Goal: Transaction & Acquisition: Purchase product/service

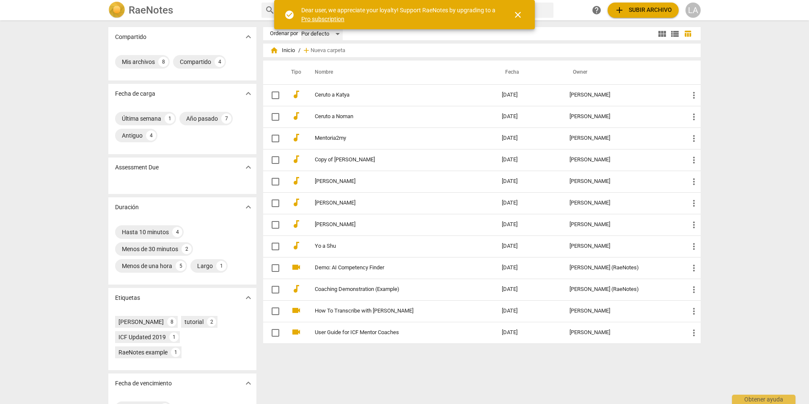
click at [335, 33] on div "Por defecto" at bounding box center [321, 34] width 41 height 14
click at [331, 63] on li "Más recientes" at bounding box center [326, 66] width 50 height 16
click at [518, 16] on span "close" at bounding box center [518, 15] width 10 height 10
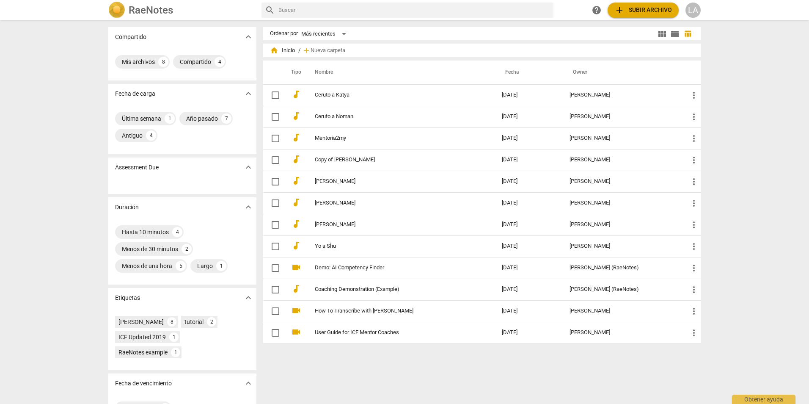
click at [346, 9] on input "text" at bounding box center [414, 10] width 272 height 14
click at [275, 51] on span "home" at bounding box center [274, 50] width 8 height 8
click at [306, 48] on span "add" at bounding box center [306, 50] width 8 height 8
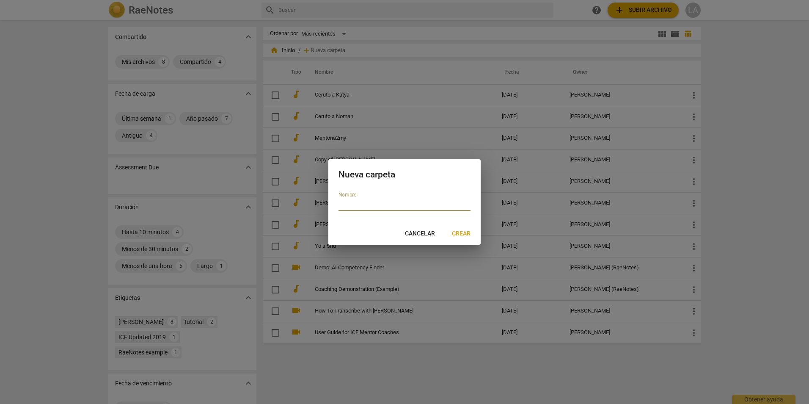
click at [423, 233] on span "Cancelar" at bounding box center [420, 233] width 30 height 8
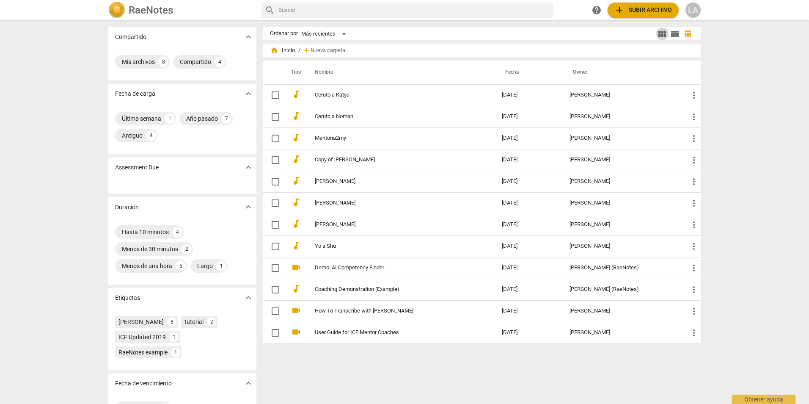
click at [657, 34] on span "view_module" at bounding box center [662, 34] width 10 height 10
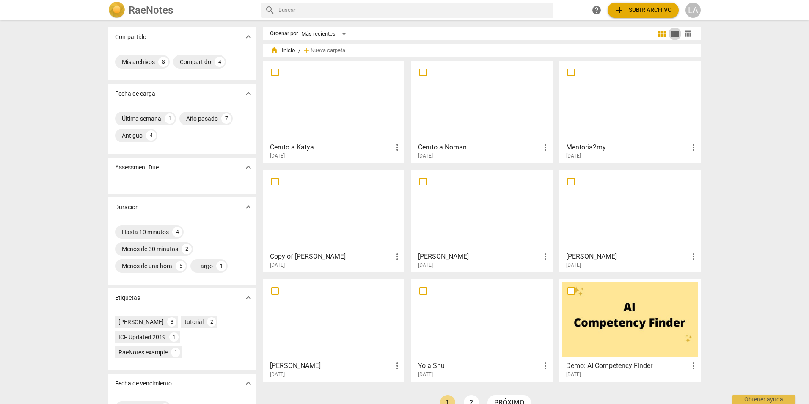
click at [678, 32] on span "view_list" at bounding box center [675, 34] width 10 height 10
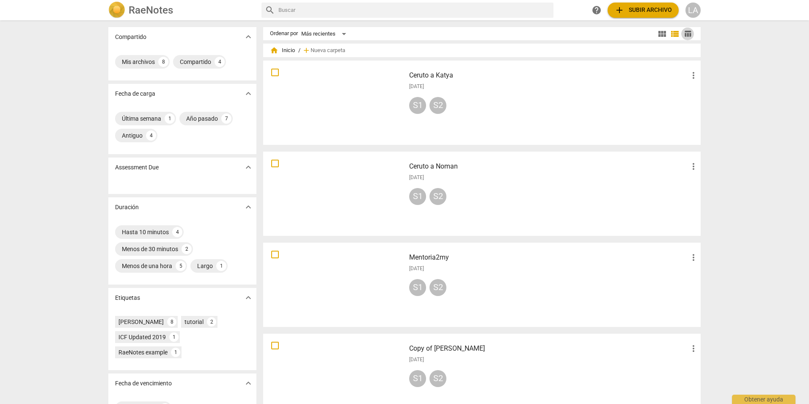
click at [687, 32] on span "table_chart" at bounding box center [688, 34] width 8 height 8
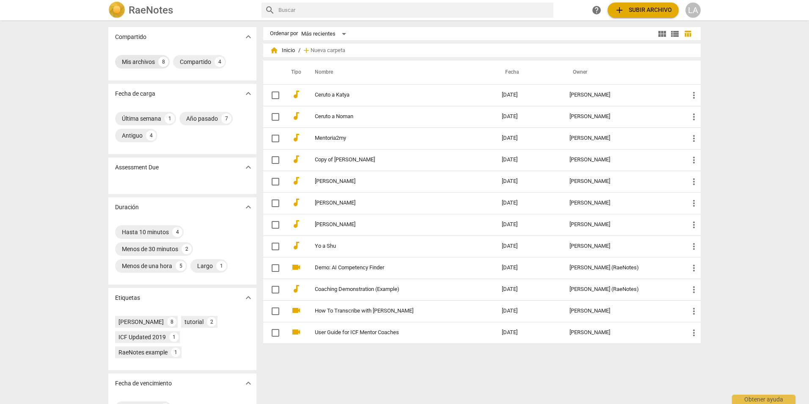
click at [140, 60] on div "Mis archivos" at bounding box center [138, 62] width 33 height 8
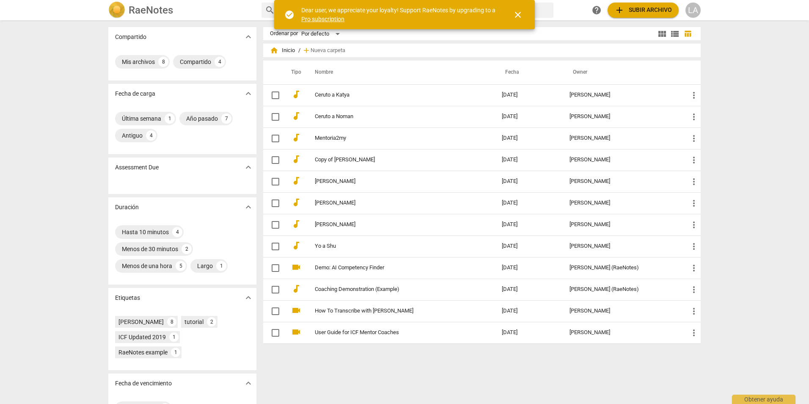
click at [522, 14] on span "close" at bounding box center [518, 15] width 10 height 10
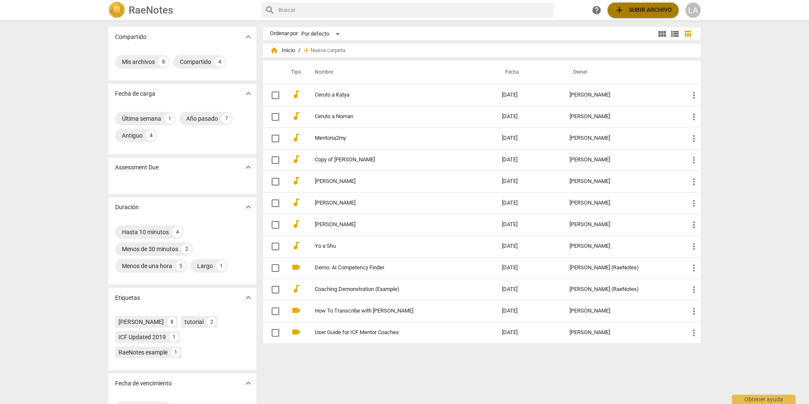
click at [632, 8] on span "add Subir archivo" at bounding box center [643, 10] width 58 height 10
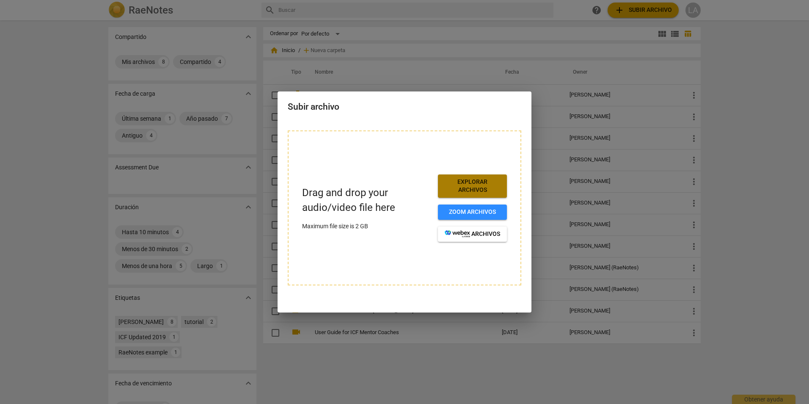
click at [482, 182] on span "Explorar archivos" at bounding box center [472, 186] width 55 height 16
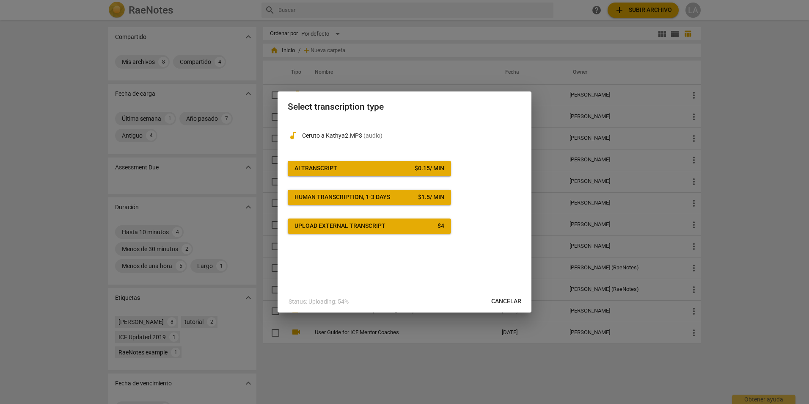
click at [325, 169] on div "AI Transcript" at bounding box center [315, 168] width 43 height 8
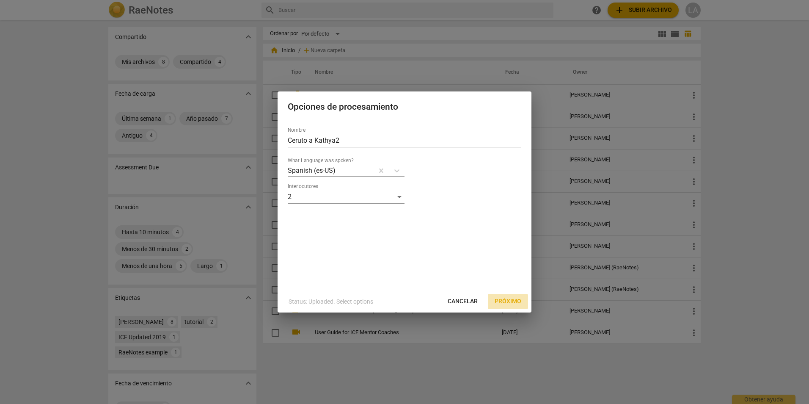
click at [505, 301] on span "Próximo" at bounding box center [507, 301] width 27 height 8
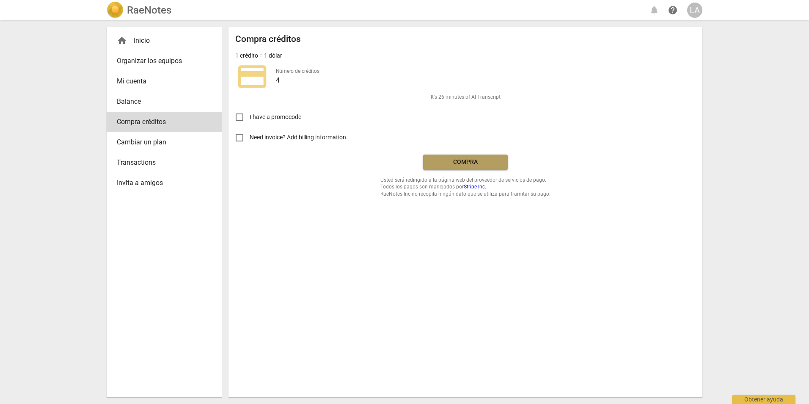
click at [475, 160] on span "Compra" at bounding box center [465, 162] width 71 height 8
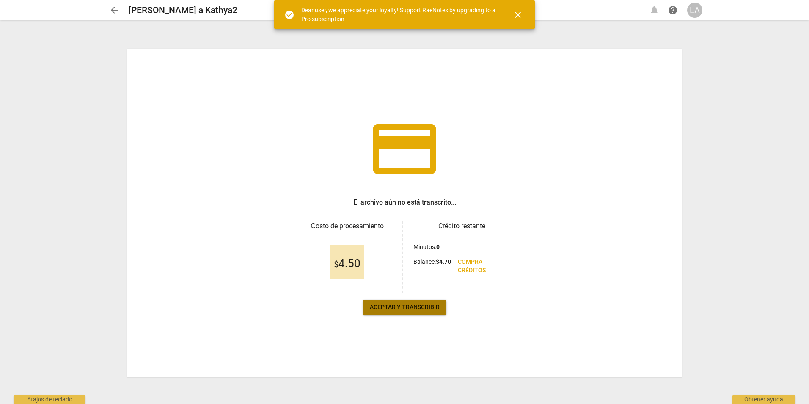
click at [404, 307] on span "Aceptar y transcribir" at bounding box center [405, 307] width 70 height 8
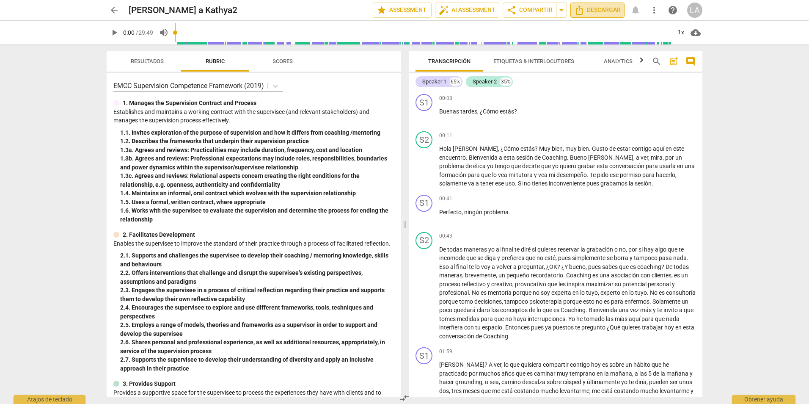
click at [598, 8] on span "Descargar" at bounding box center [597, 10] width 47 height 10
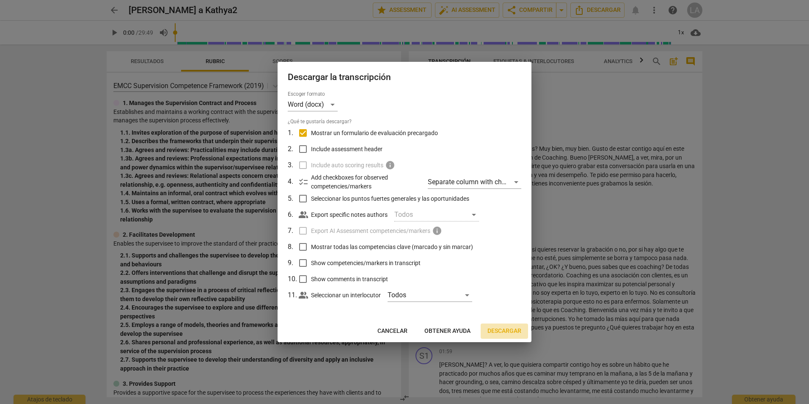
click at [513, 332] on span "Descargar" at bounding box center [504, 331] width 34 height 8
